Goal: Find specific page/section: Find specific page/section

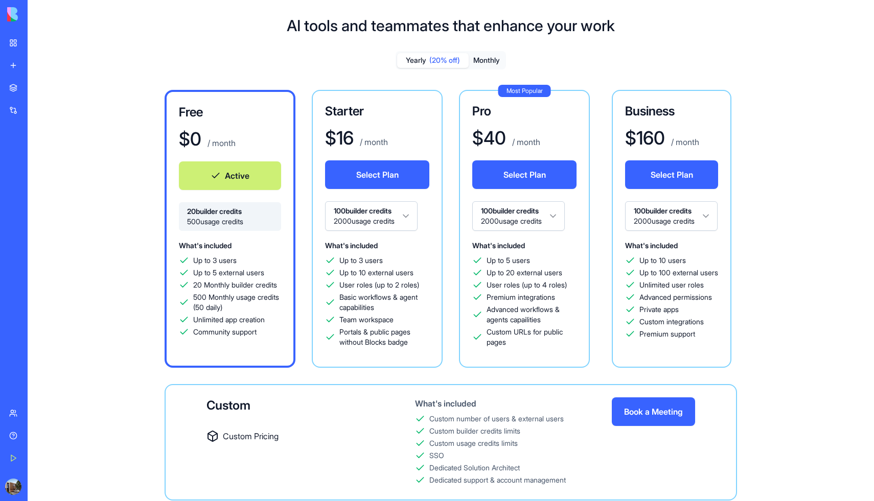
click at [16, 20] on img at bounding box center [38, 14] width 63 height 14
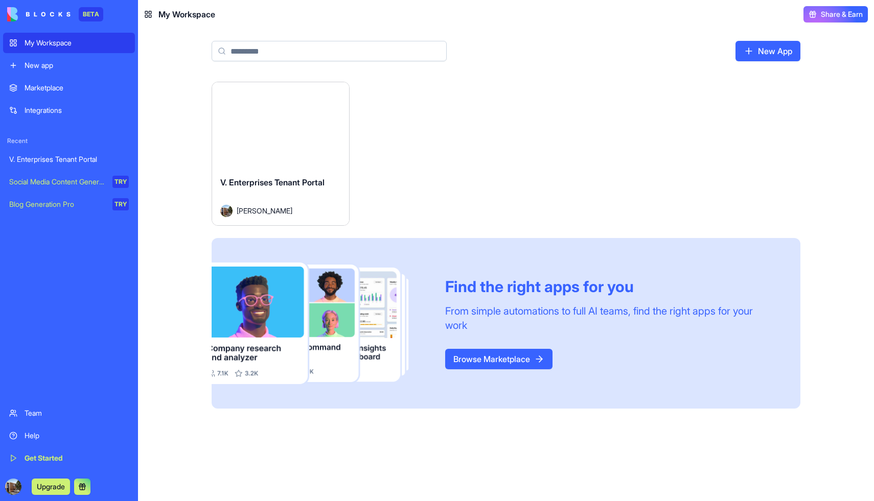
click at [66, 156] on div "V. Enterprises Tenant Portal" at bounding box center [69, 159] width 120 height 10
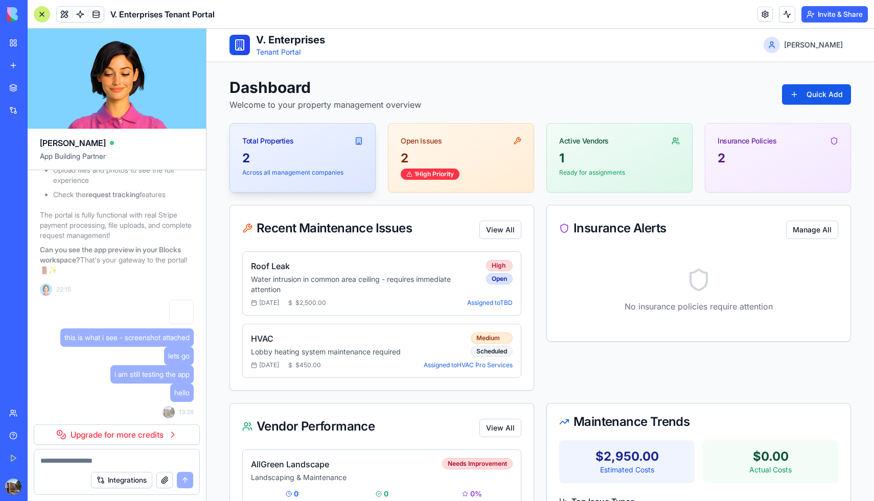
click at [337, 159] on div "2" at bounding box center [302, 158] width 121 height 16
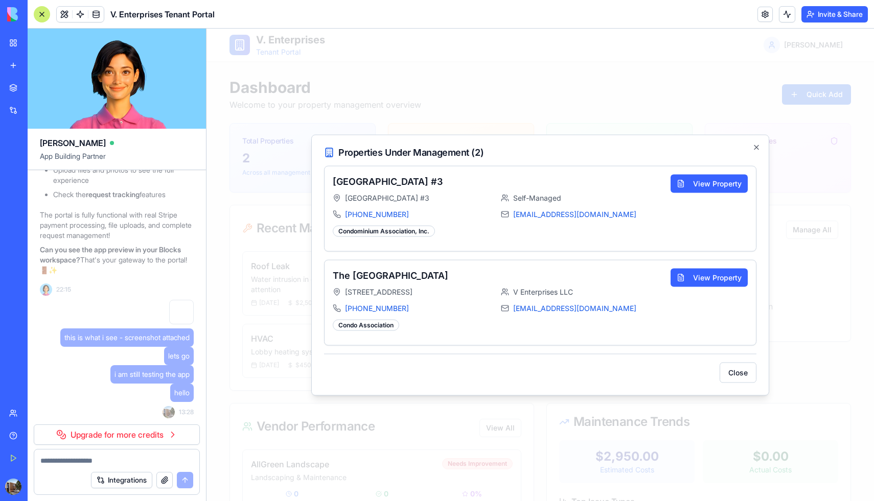
click at [467, 92] on div at bounding box center [539, 265] width 667 height 473
